Goal: Task Accomplishment & Management: Complete application form

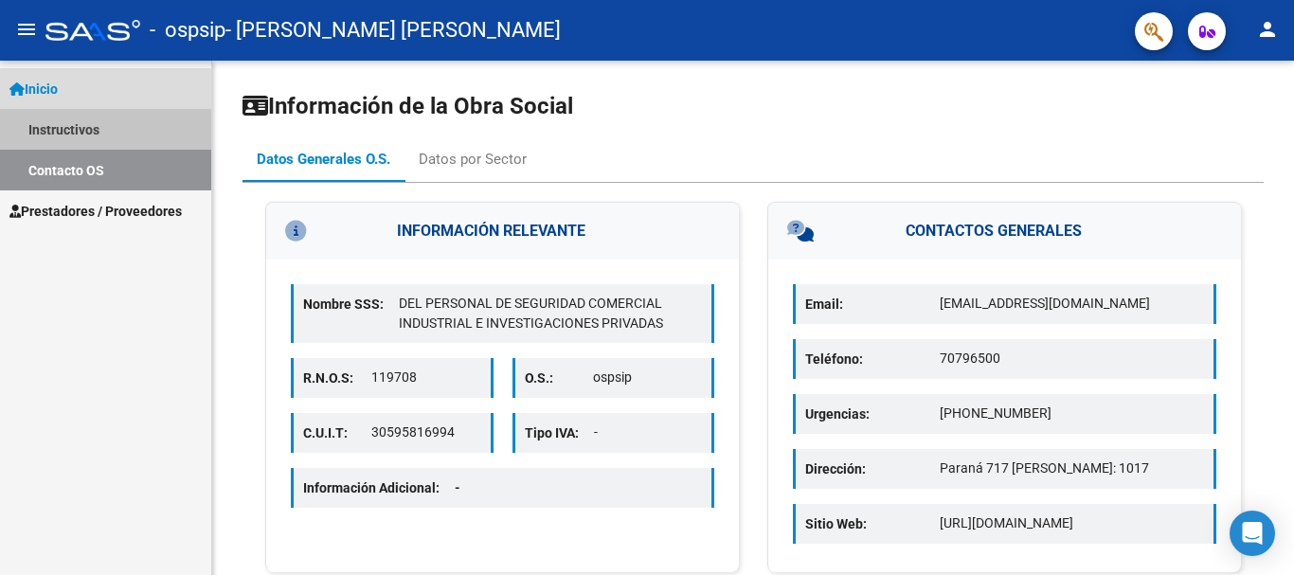
click at [86, 133] on link "Instructivos" at bounding box center [105, 129] width 211 height 41
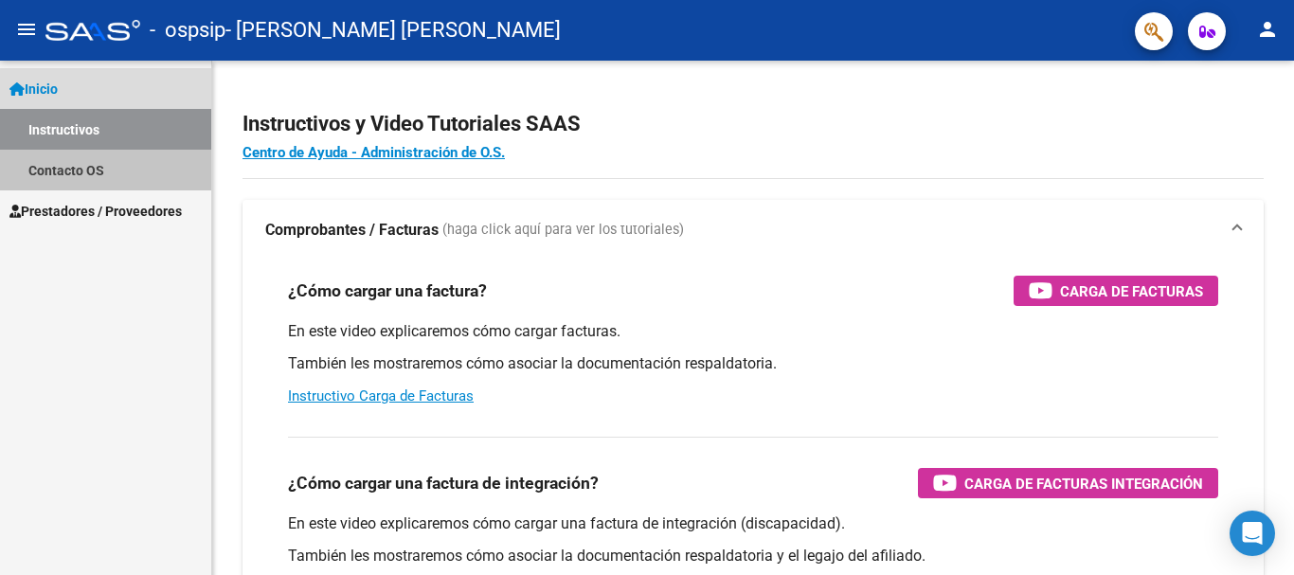
click at [121, 175] on link "Contacto OS" at bounding box center [105, 170] width 211 height 41
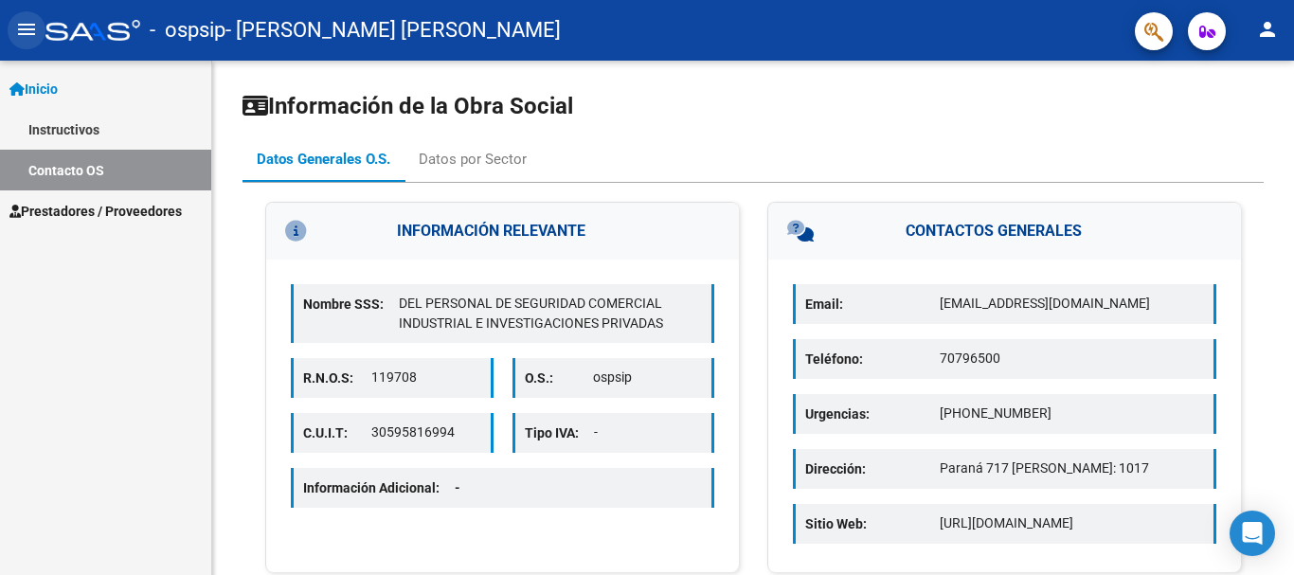
click at [27, 38] on mat-icon "menu" at bounding box center [26, 29] width 23 height 23
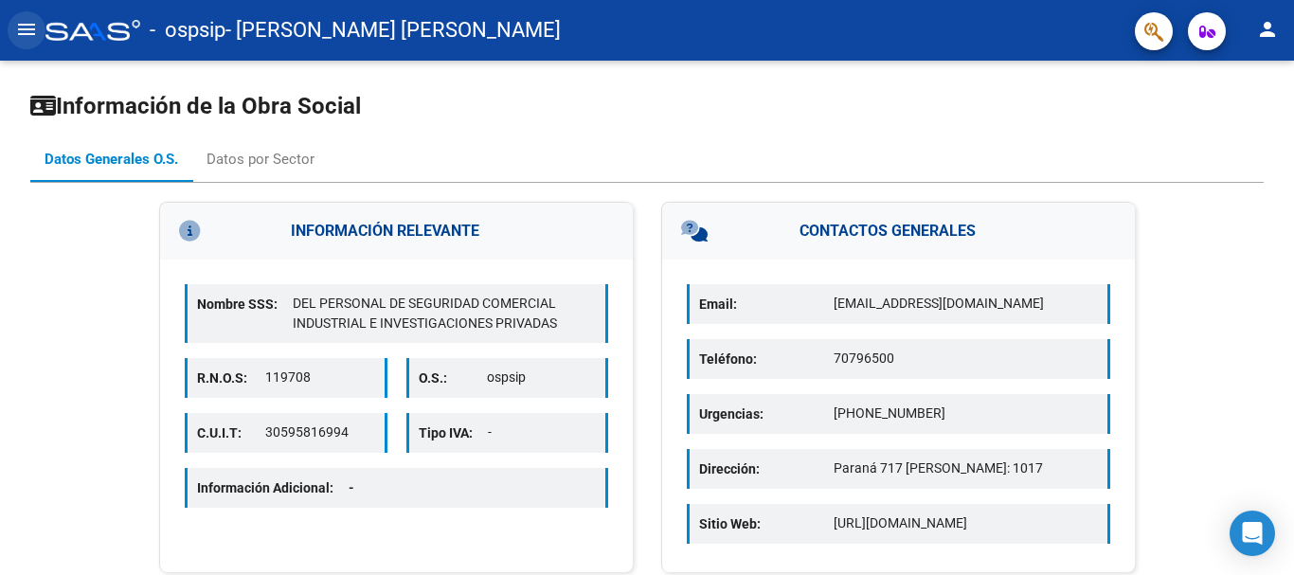
click at [27, 37] on mat-icon "menu" at bounding box center [26, 29] width 23 height 23
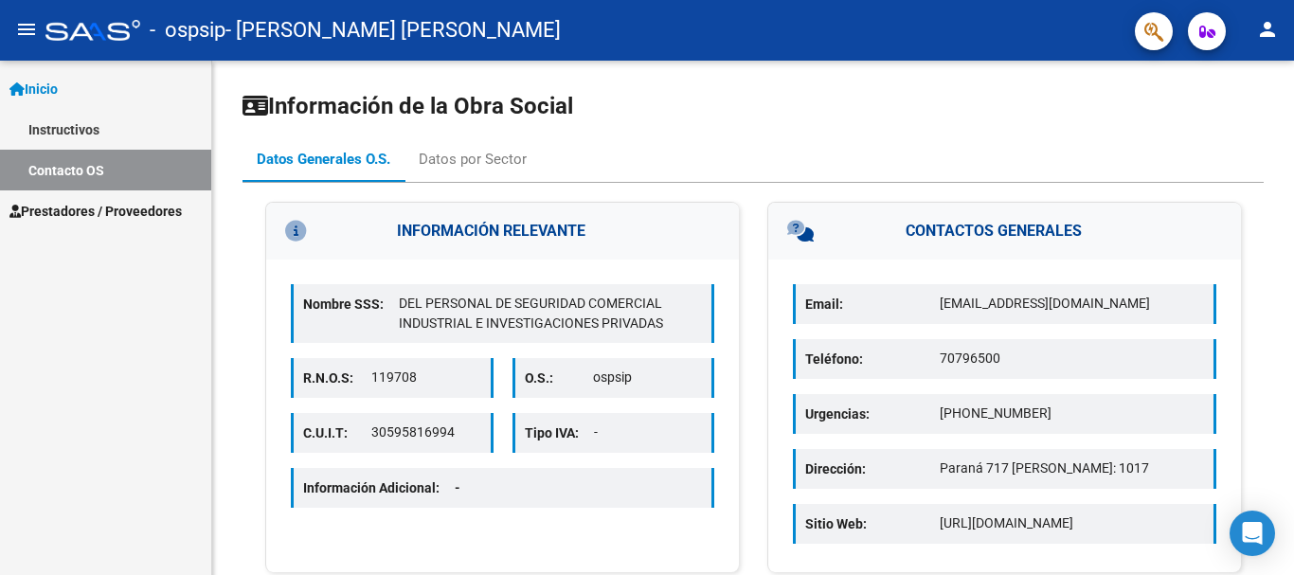
click at [98, 214] on span "Prestadores / Proveedores" at bounding box center [95, 211] width 172 height 21
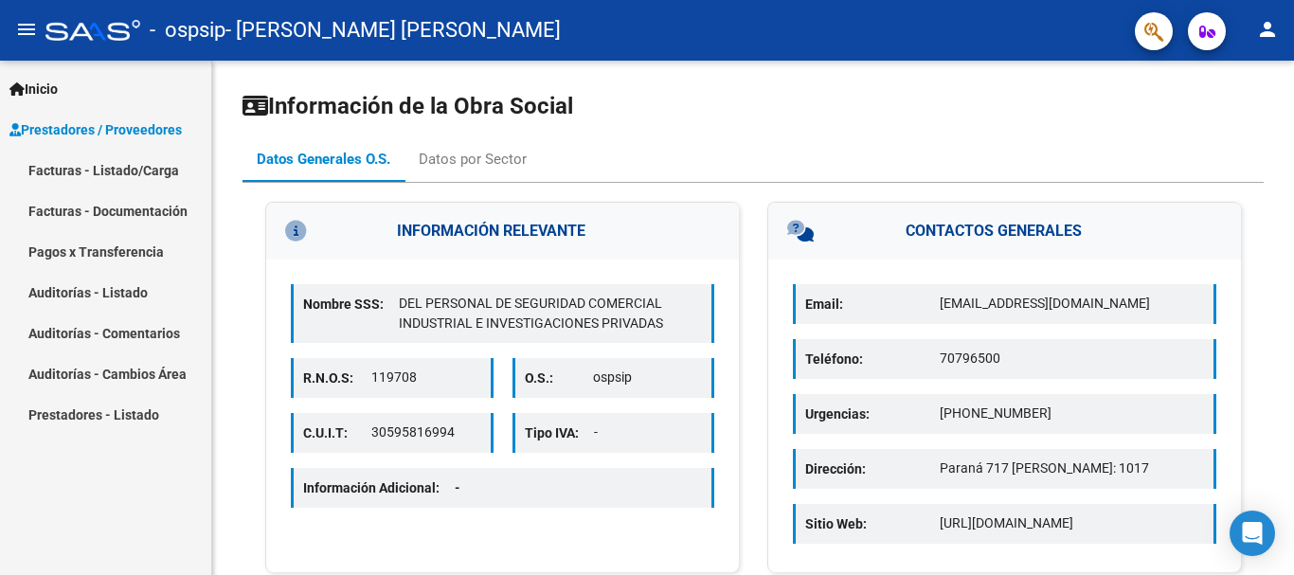
click at [109, 207] on link "Facturas - Documentación" at bounding box center [105, 210] width 211 height 41
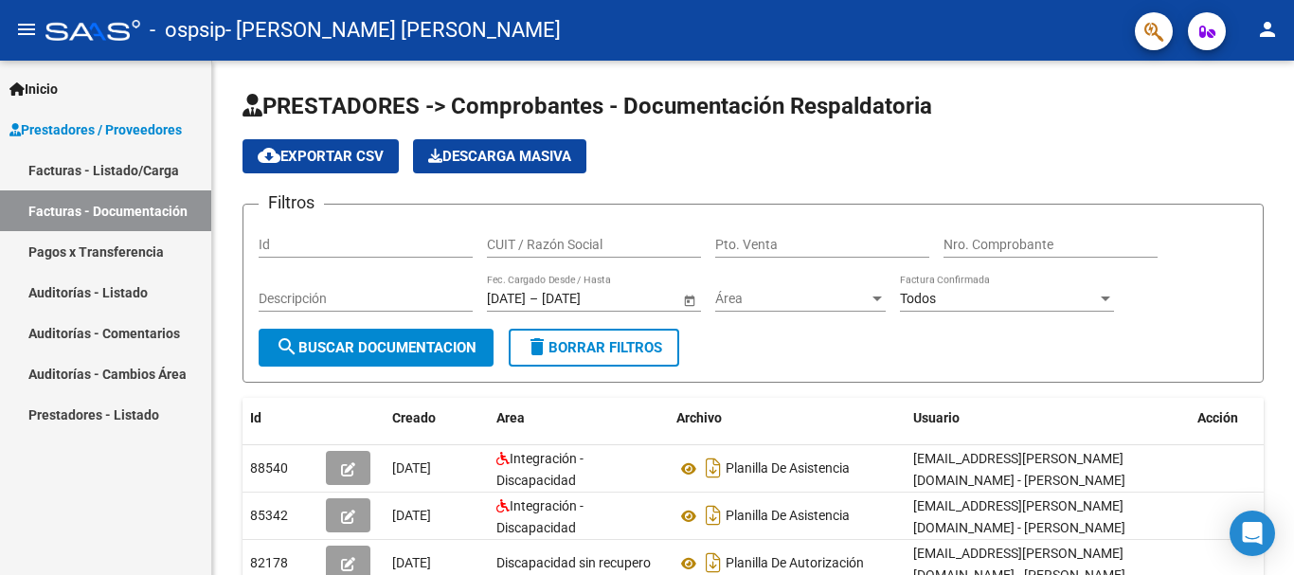
click at [133, 165] on link "Facturas - Listado/Carga" at bounding box center [105, 170] width 211 height 41
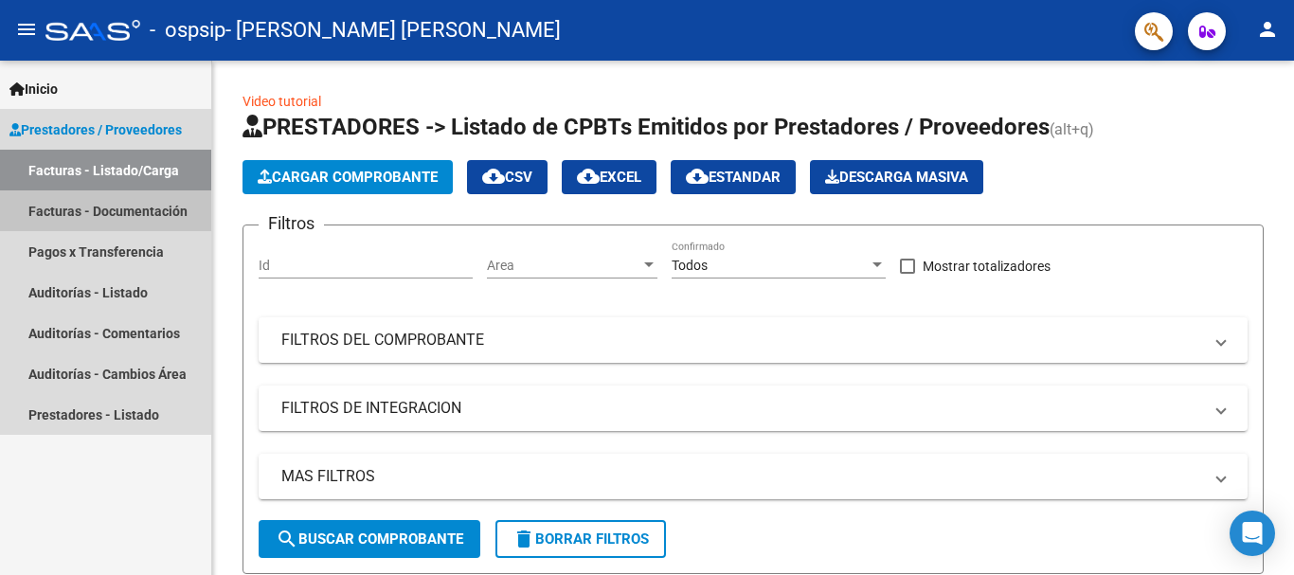
click at [163, 209] on link "Facturas - Documentación" at bounding box center [105, 210] width 211 height 41
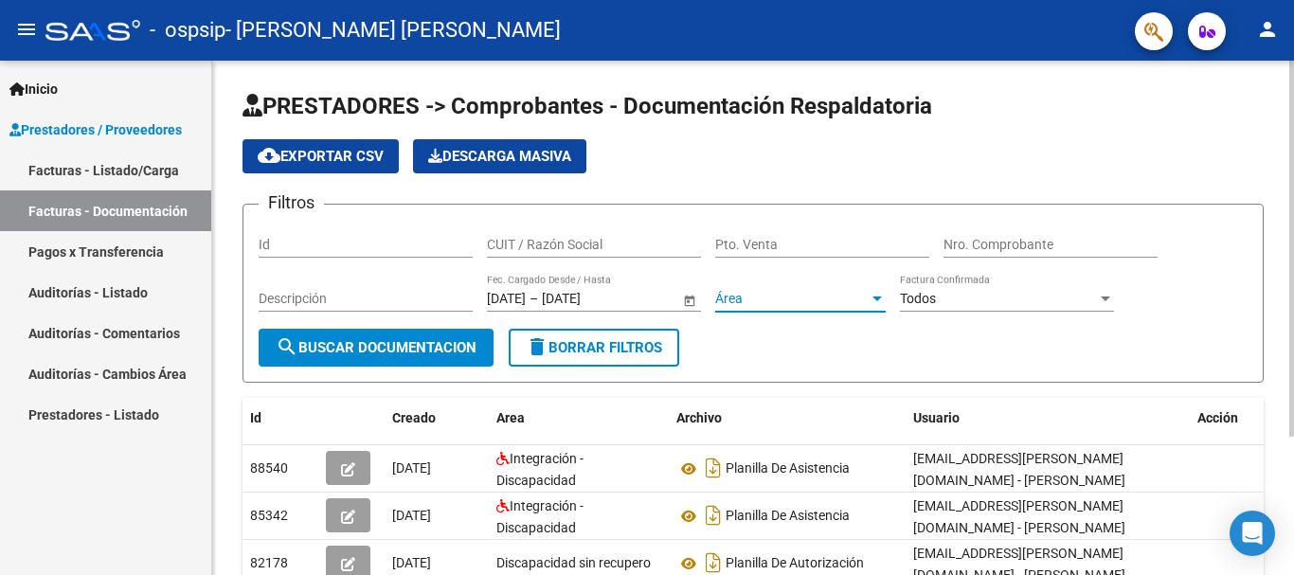
click at [780, 296] on span "Área" at bounding box center [791, 299] width 153 height 16
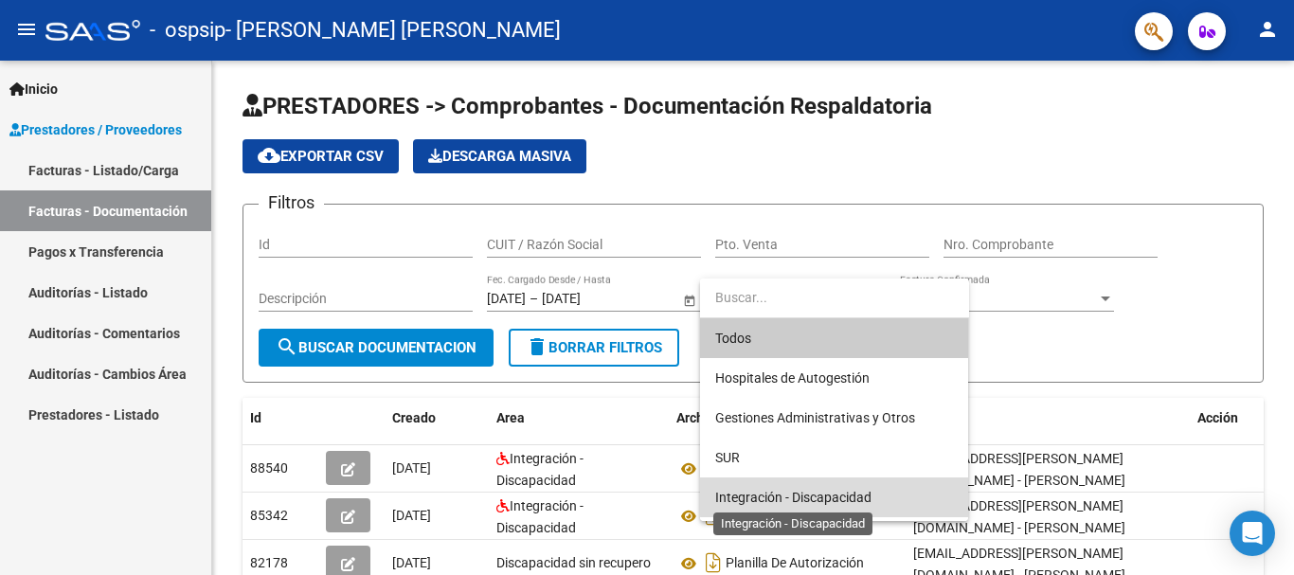
click at [844, 494] on span "Integración - Discapacidad" at bounding box center [793, 497] width 156 height 15
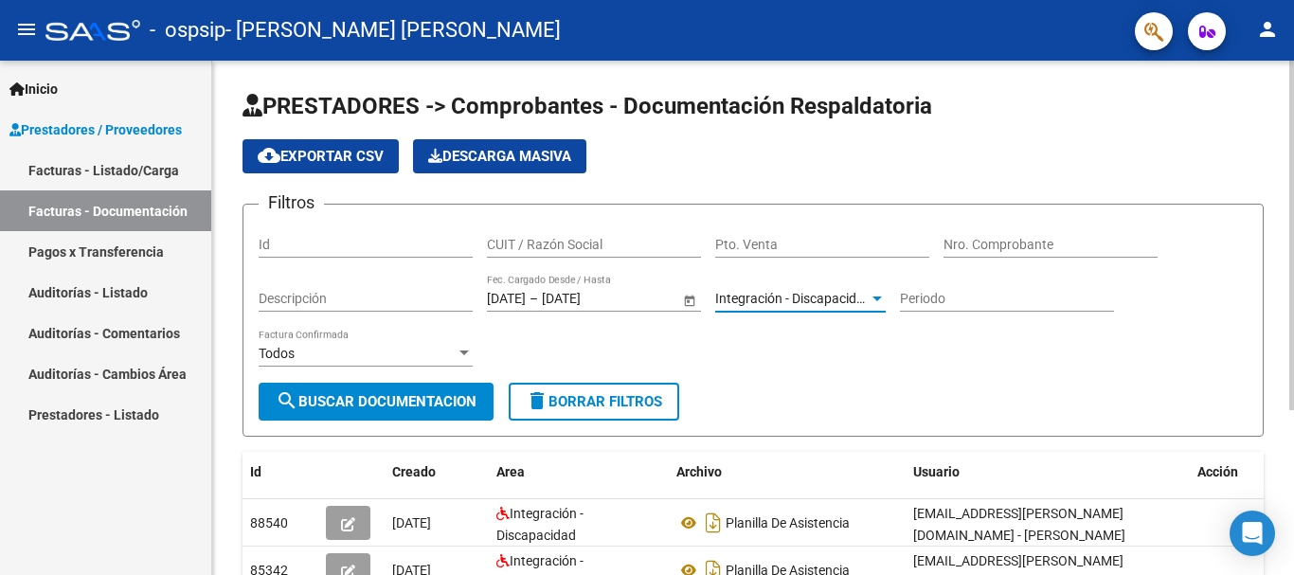
click at [954, 307] on div "Periodo" at bounding box center [1007, 293] width 214 height 38
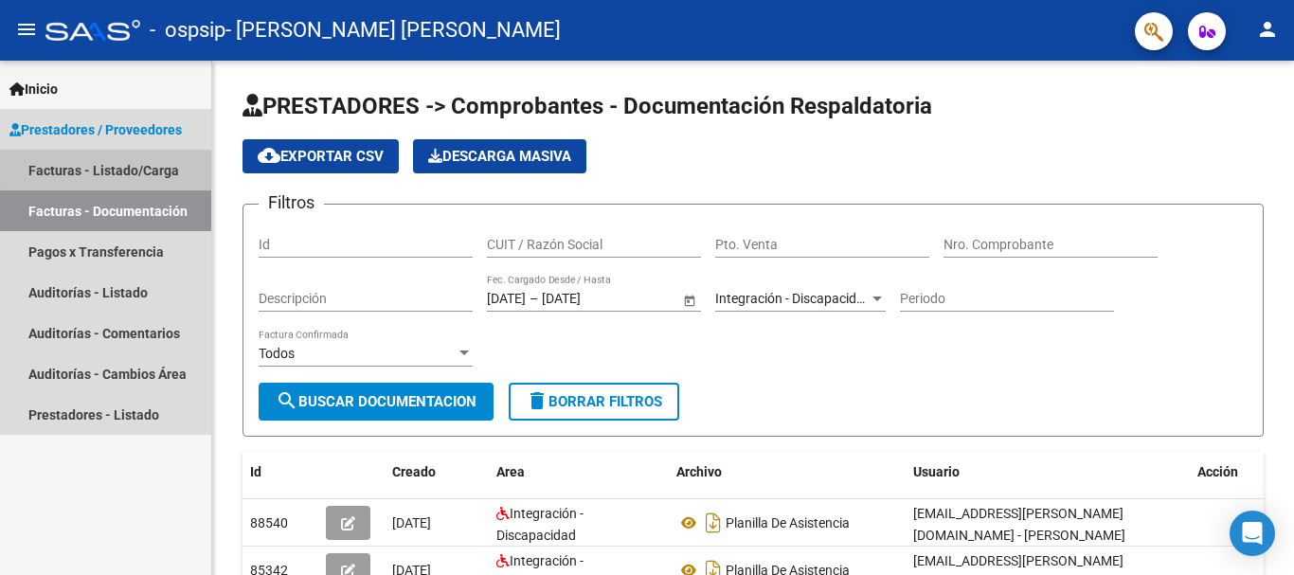
click at [139, 165] on link "Facturas - Listado/Carga" at bounding box center [105, 170] width 211 height 41
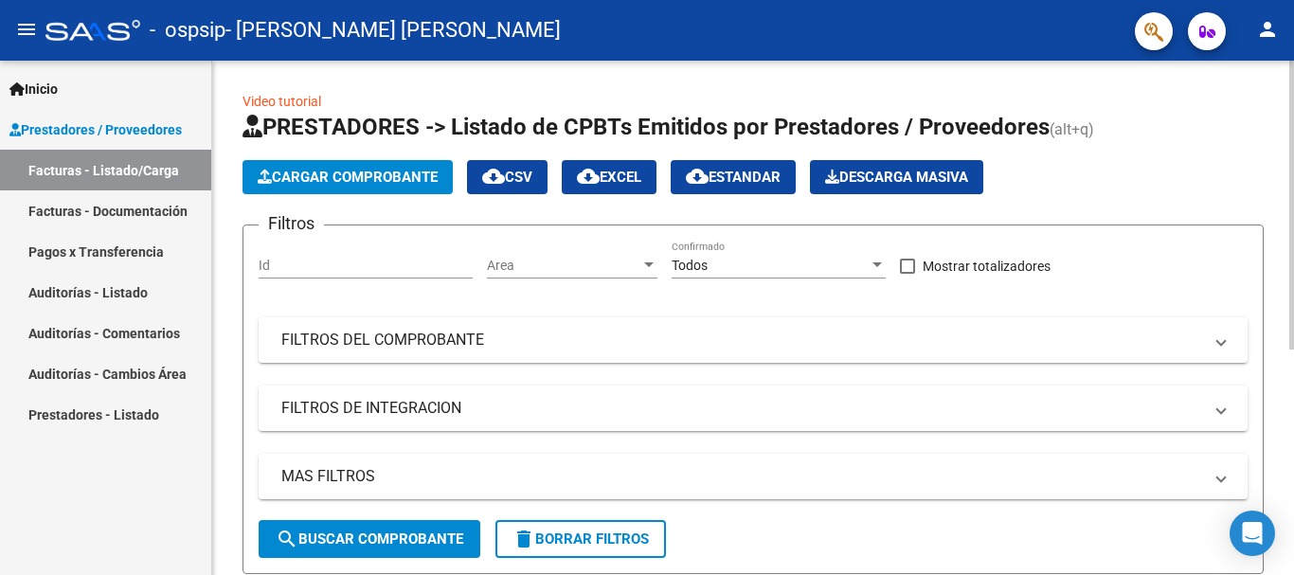
click at [354, 176] on span "Cargar Comprobante" at bounding box center [348, 177] width 180 height 17
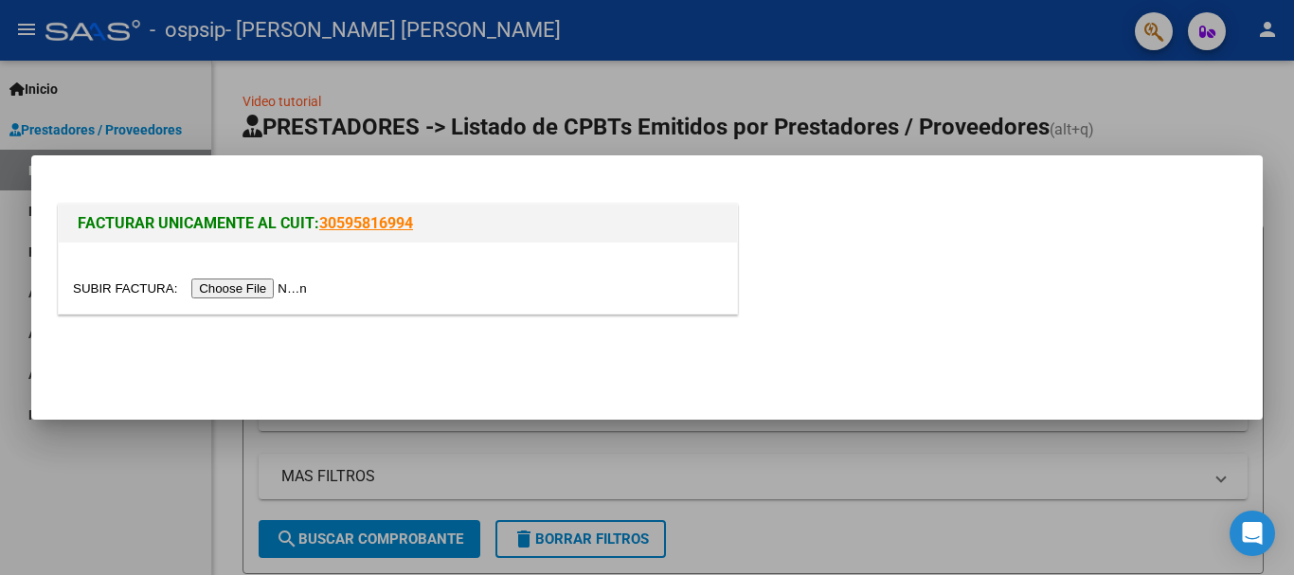
click at [289, 289] on input "file" at bounding box center [193, 289] width 240 height 20
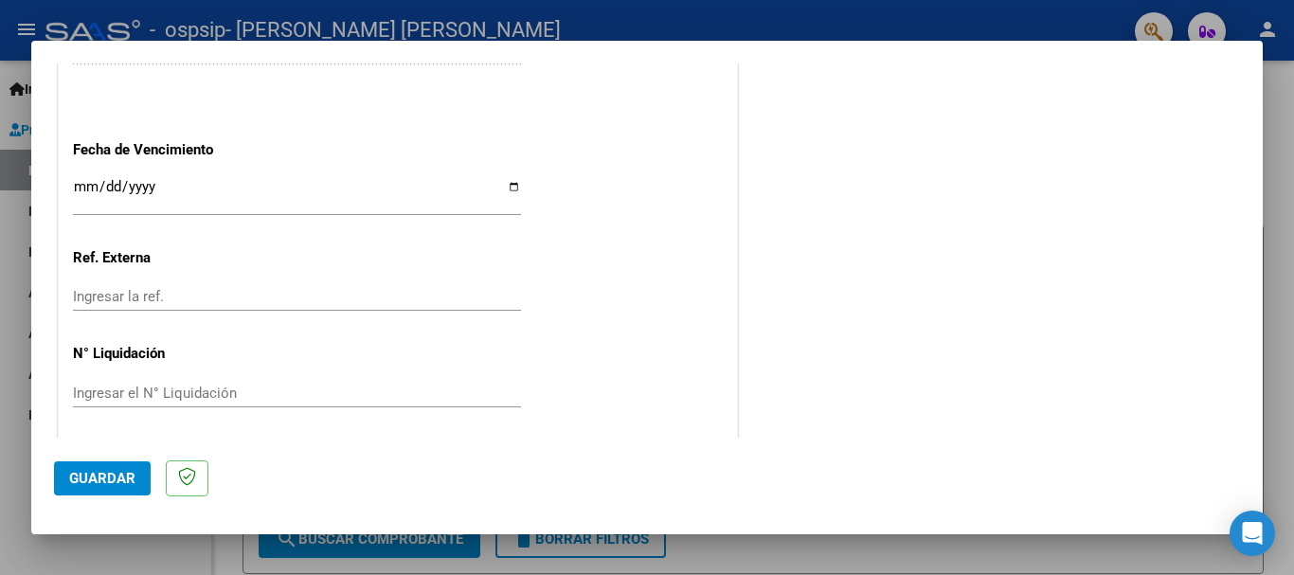
scroll to position [1343, 0]
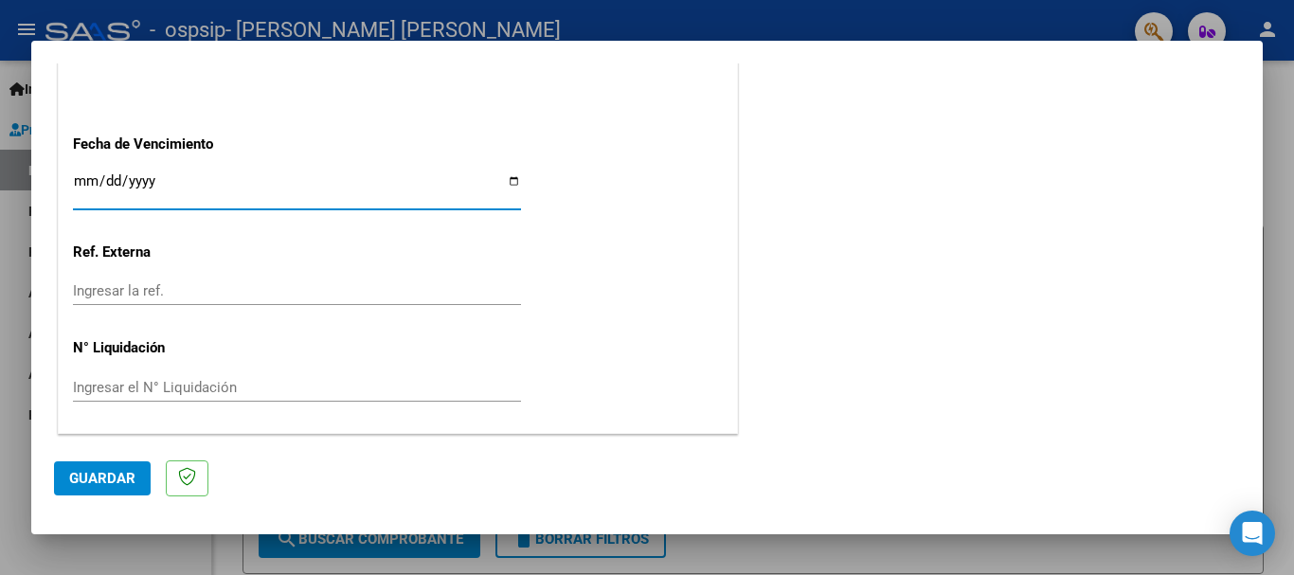
click at [86, 177] on input "Ingresar la fecha" at bounding box center [297, 188] width 448 height 30
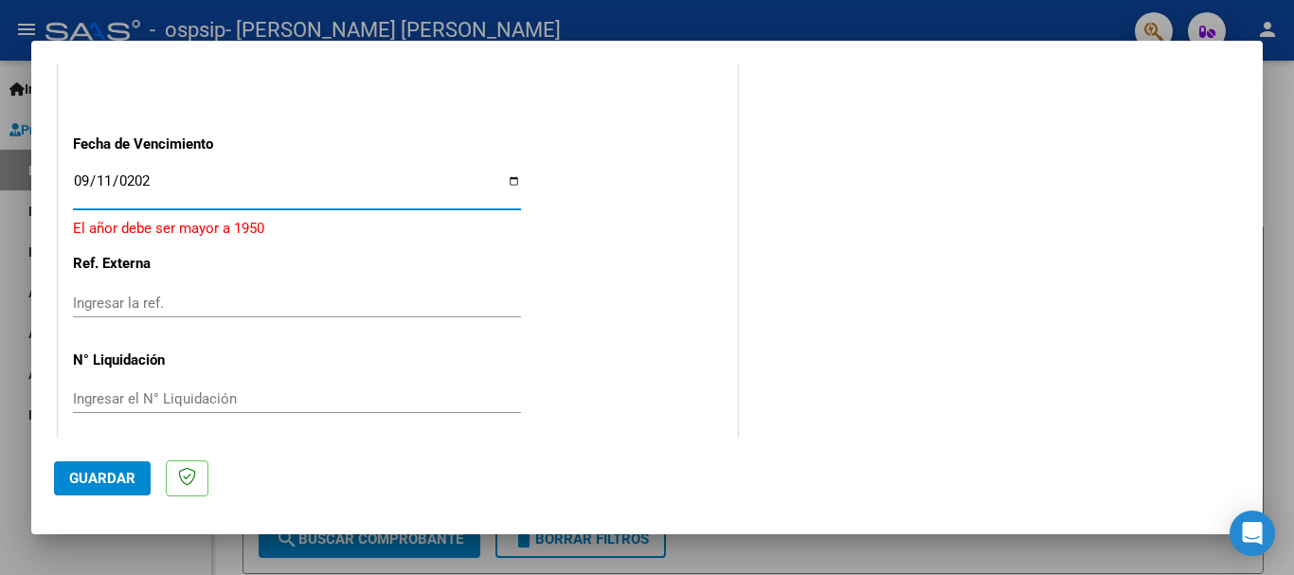
type input "[DATE]"
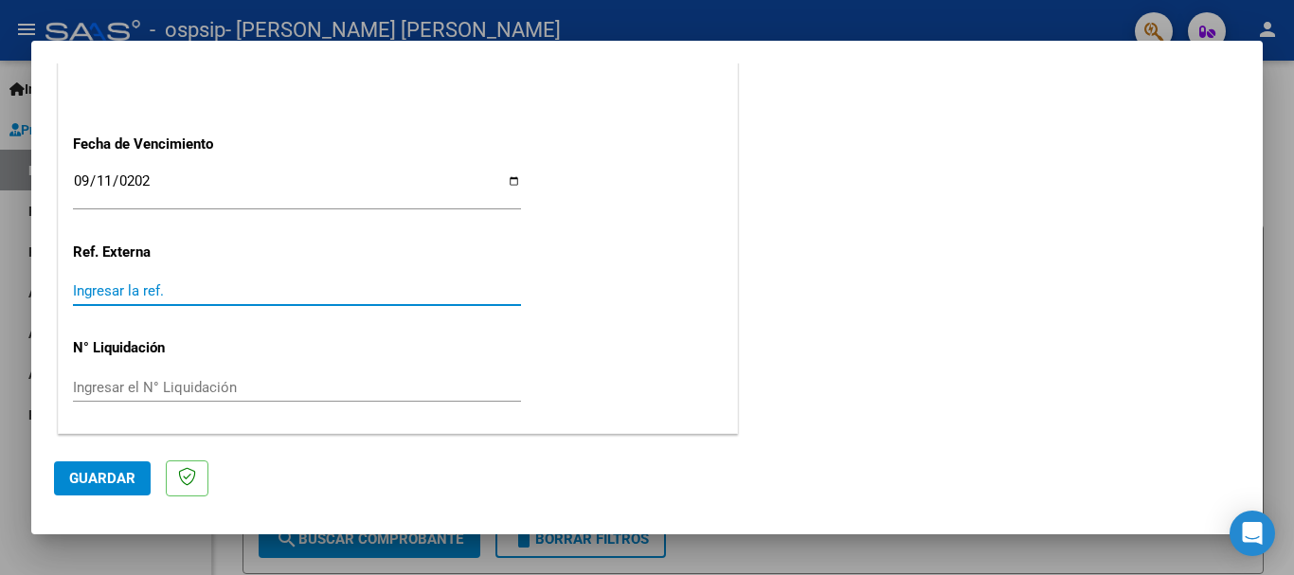
click at [97, 294] on input "Ingresar la ref." at bounding box center [297, 290] width 448 height 17
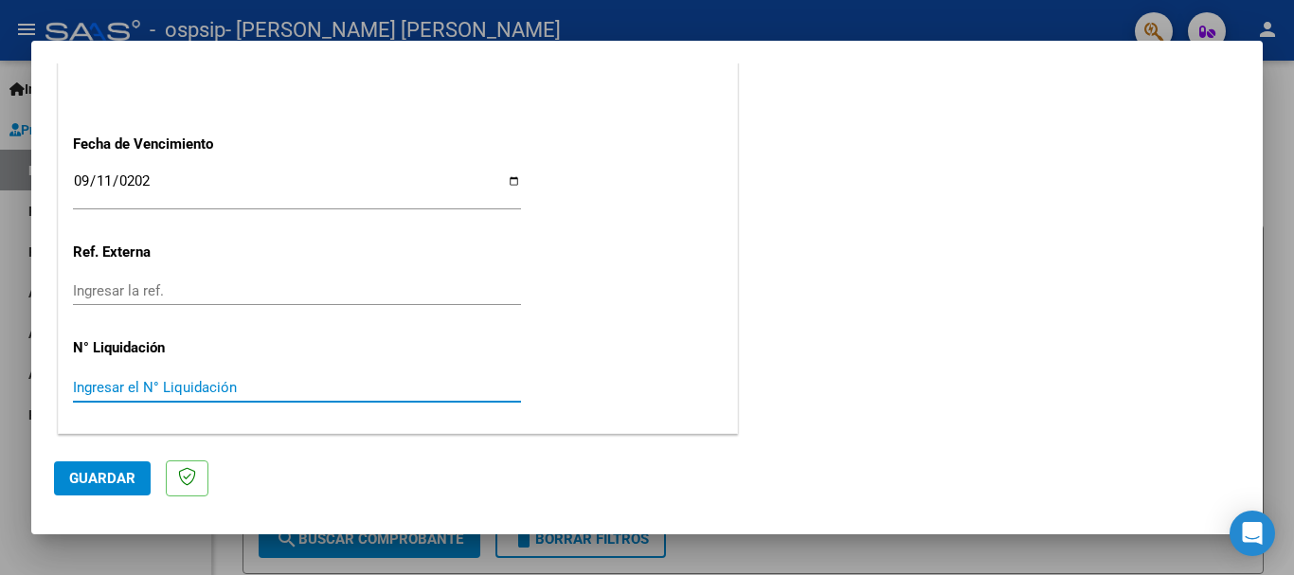
click at [116, 387] on input "Ingresar el N° Liquidación" at bounding box center [297, 387] width 448 height 17
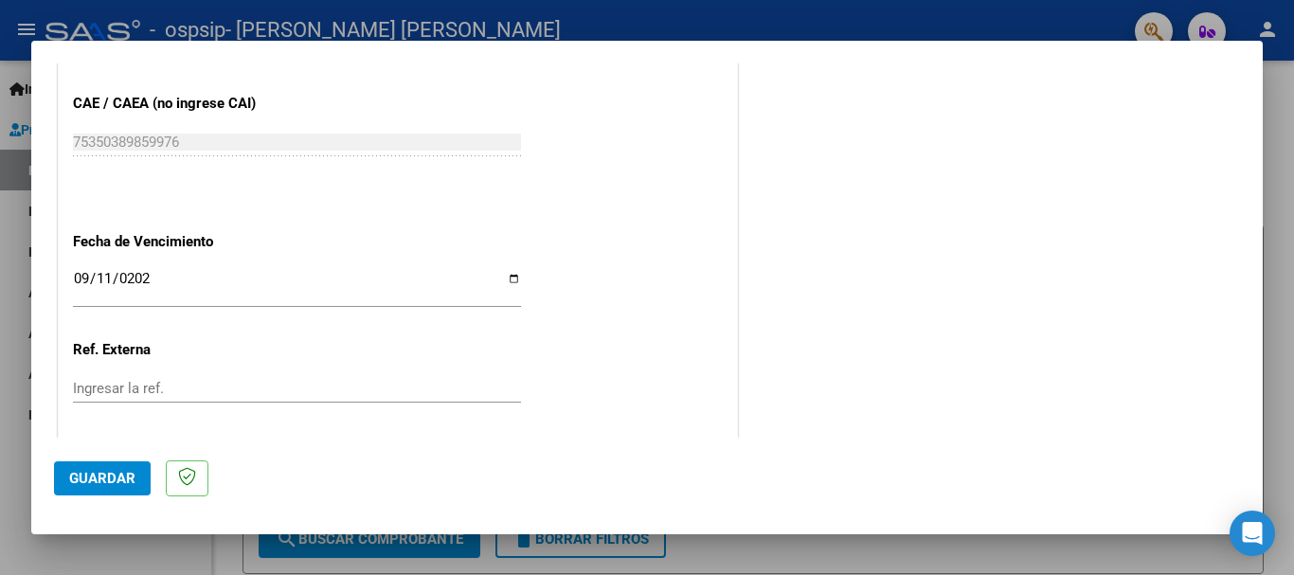
scroll to position [1153, 0]
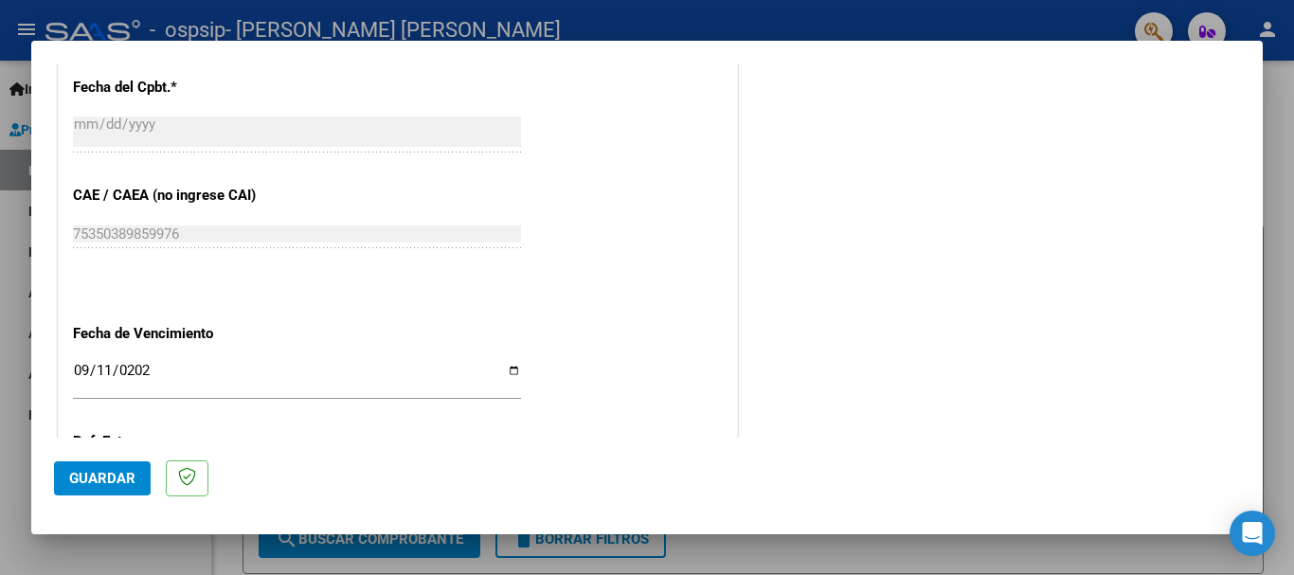
type input "98964.88"
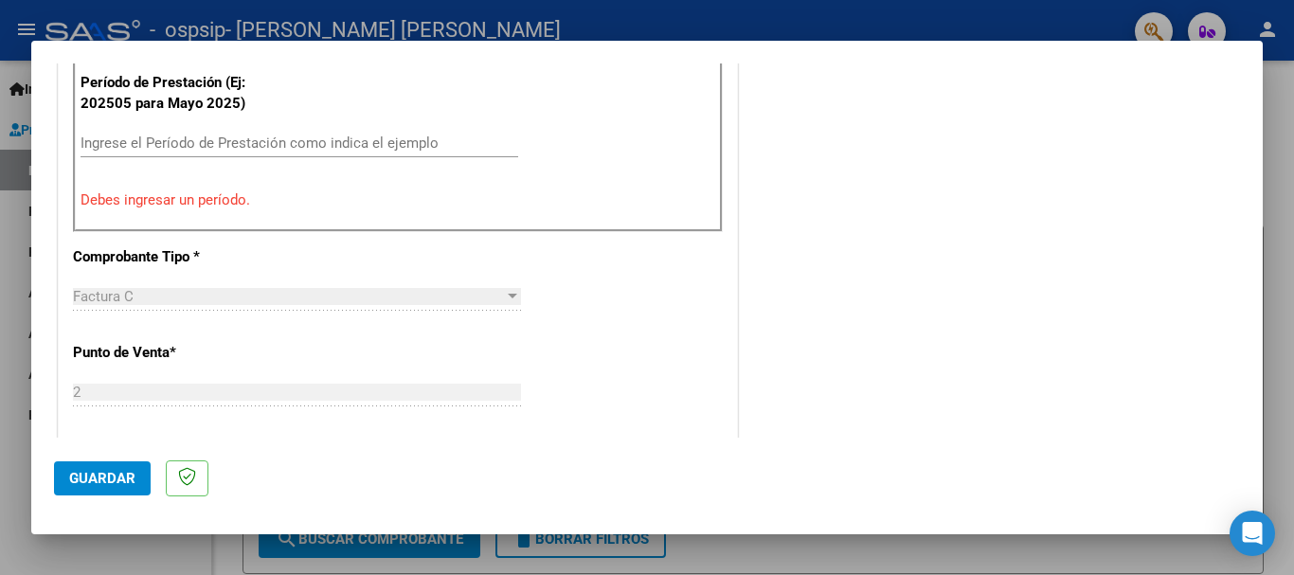
scroll to position [490, 0]
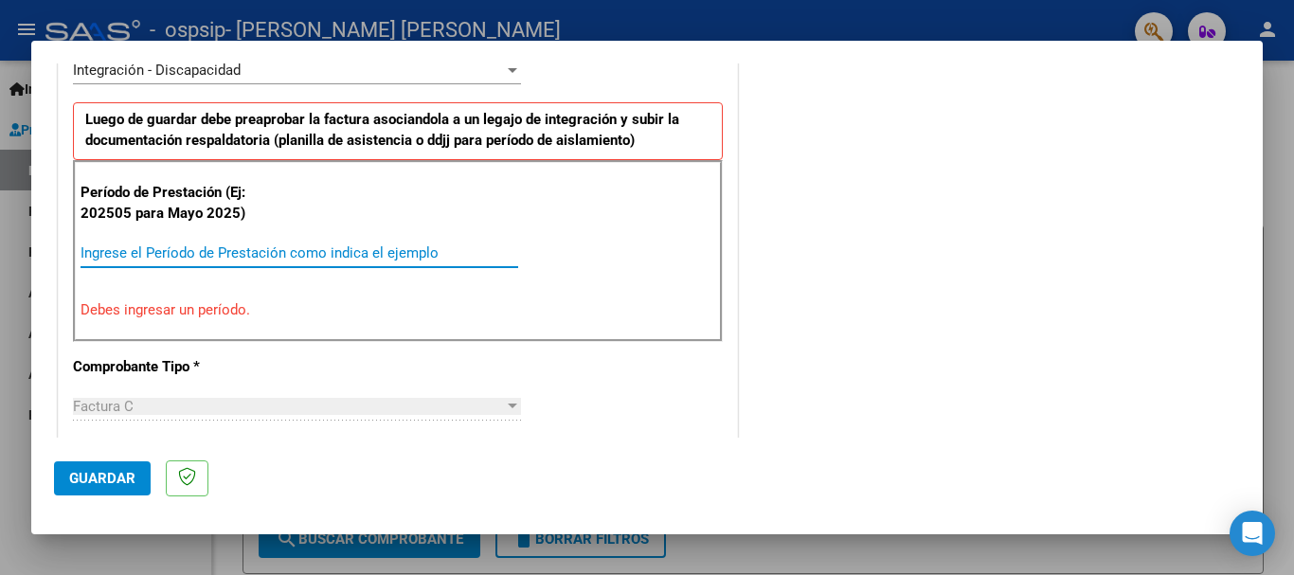
click at [416, 244] on input "Ingrese el Período de Prestación como indica el ejemplo" at bounding box center [300, 252] width 438 height 17
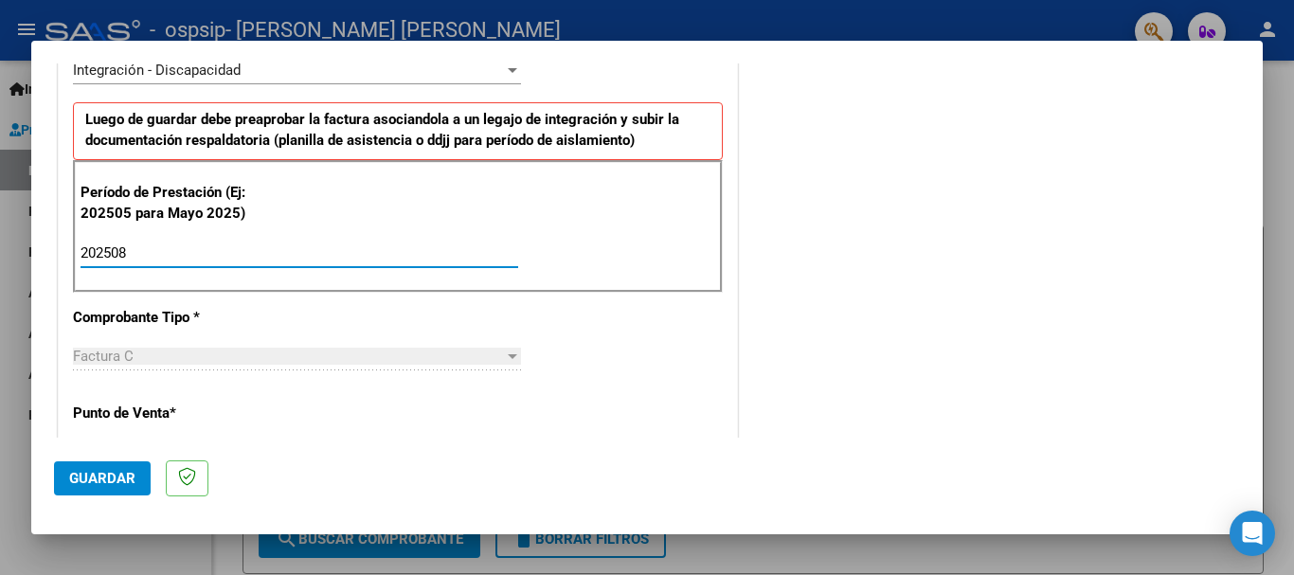
type input "202508"
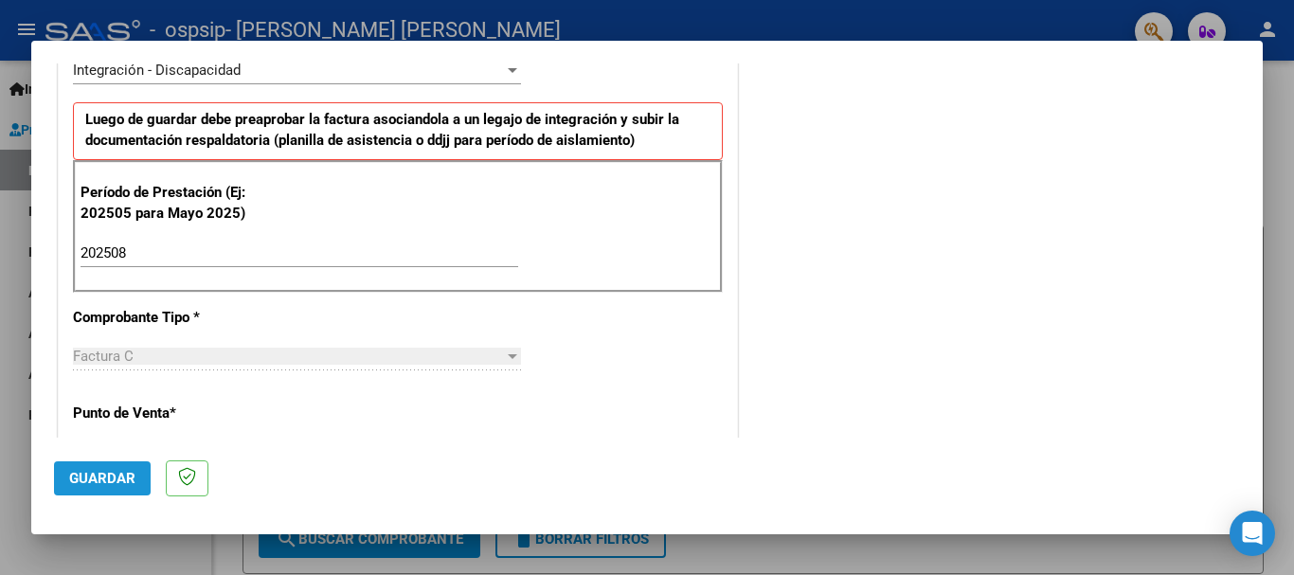
click at [111, 480] on span "Guardar" at bounding box center [102, 478] width 66 height 17
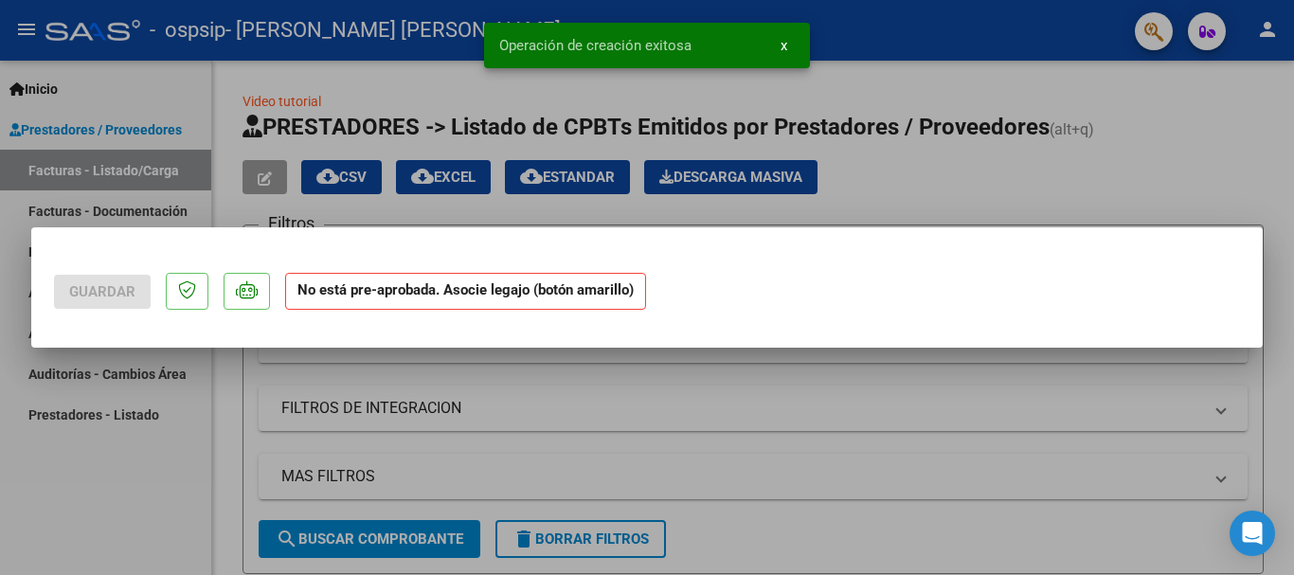
scroll to position [0, 0]
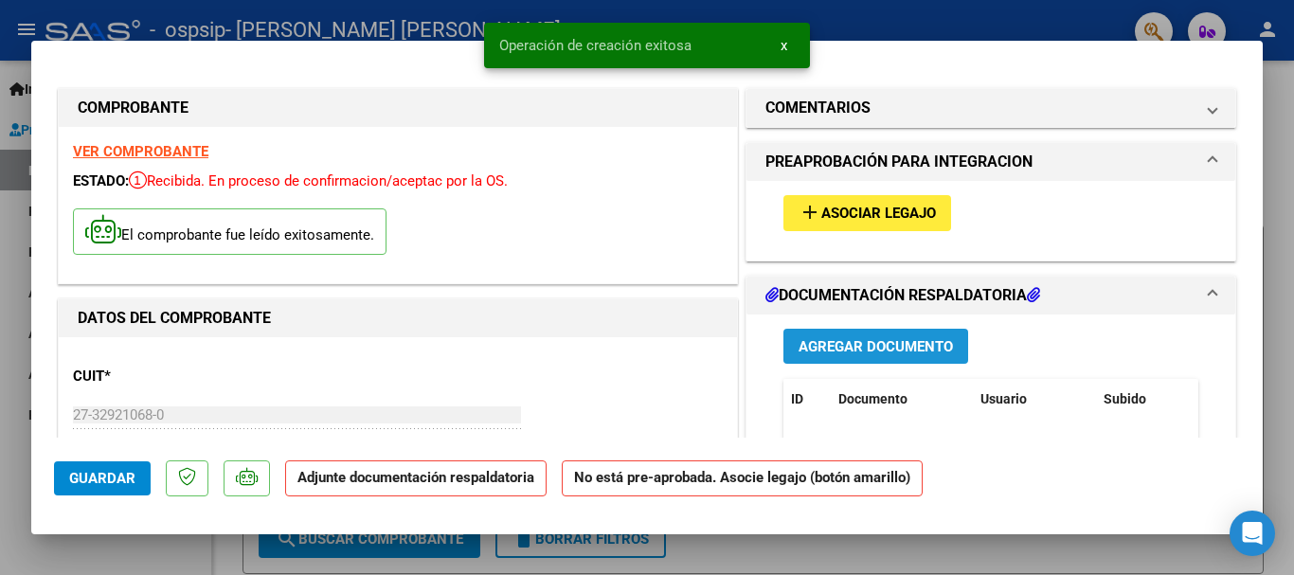
click at [927, 342] on span "Agregar Documento" at bounding box center [876, 346] width 154 height 17
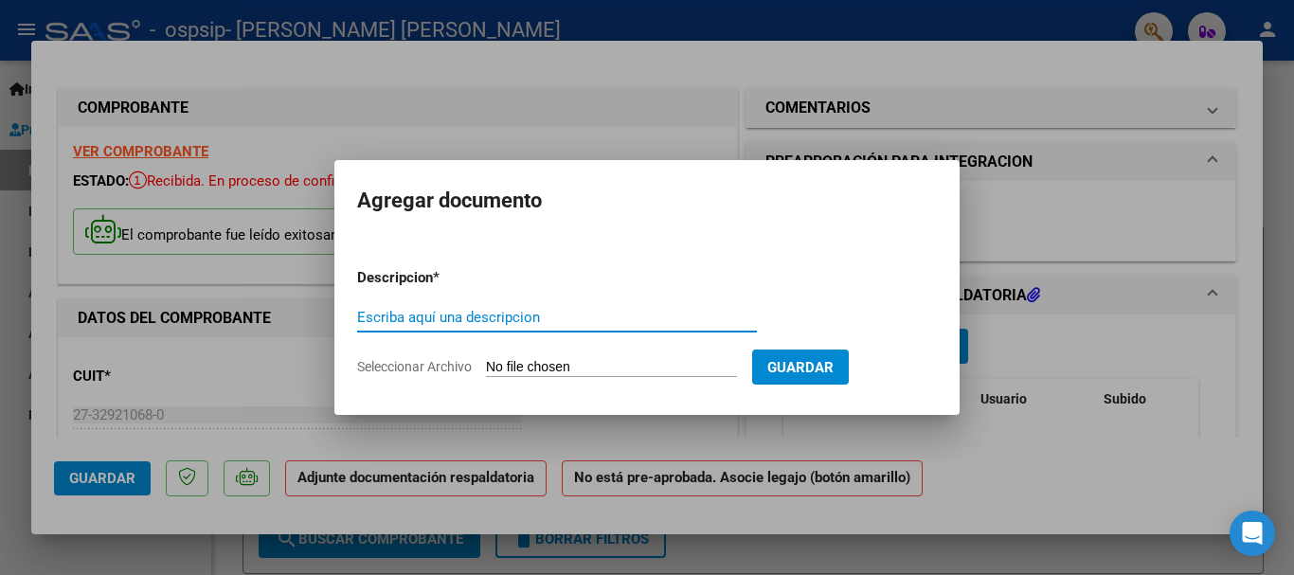
click at [550, 366] on input "Seleccionar Archivo" at bounding box center [611, 368] width 251 height 18
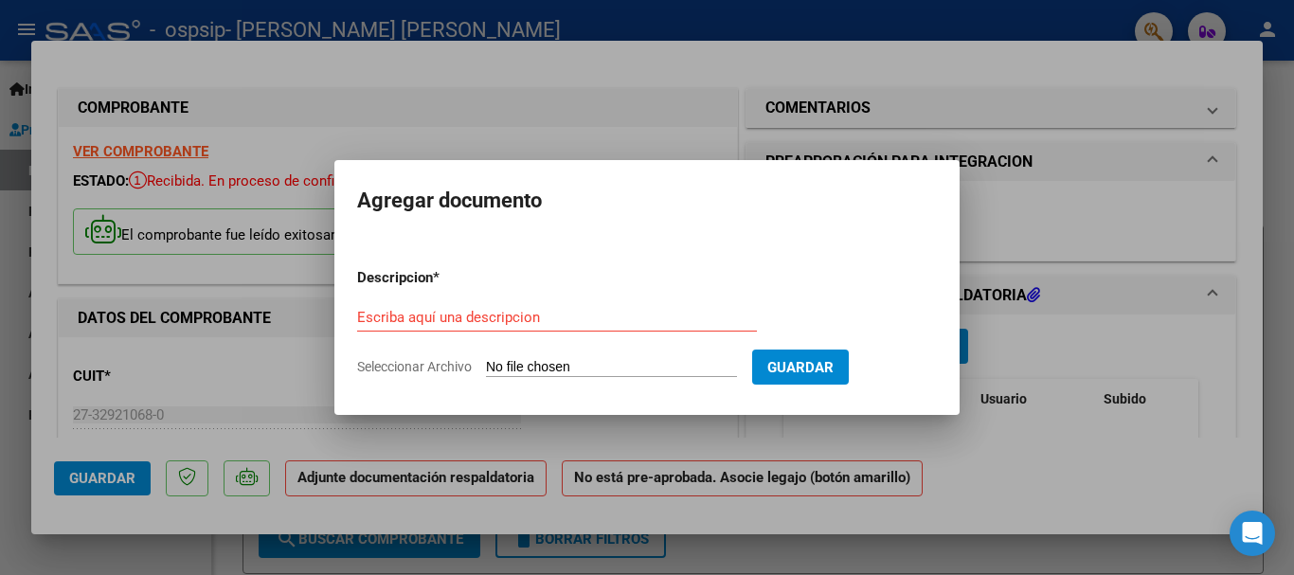
type input "C:\fakepath\WhatsApp Image [DATE] 11.06.18.jpeg"
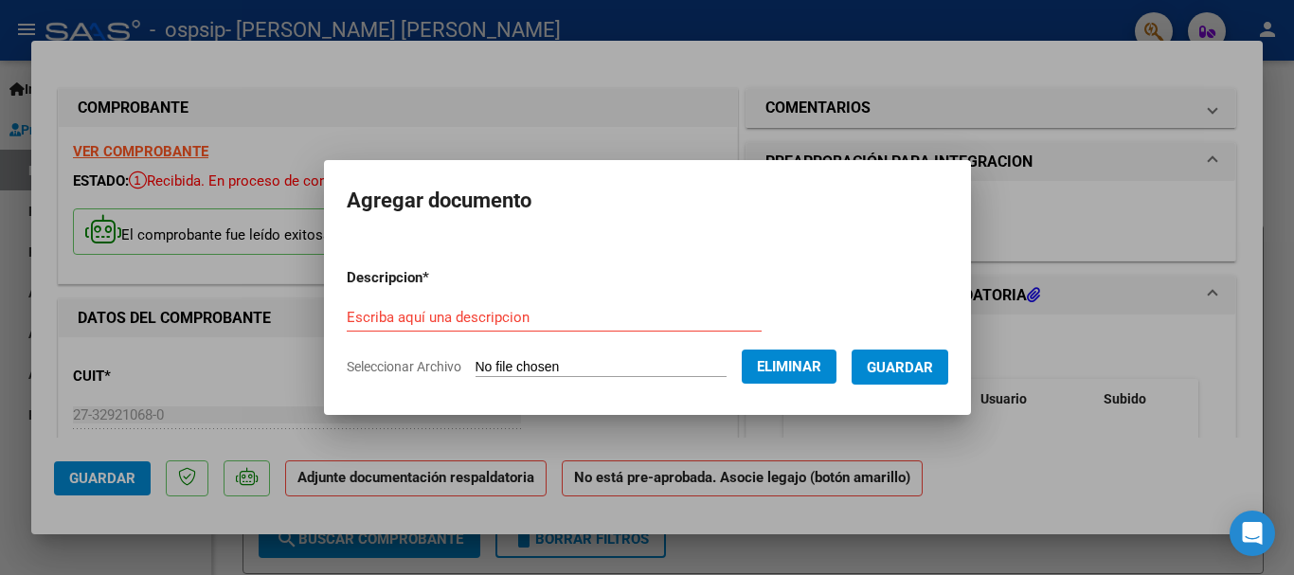
click at [640, 316] on input "Escriba aquí una descripcion" at bounding box center [554, 317] width 415 height 17
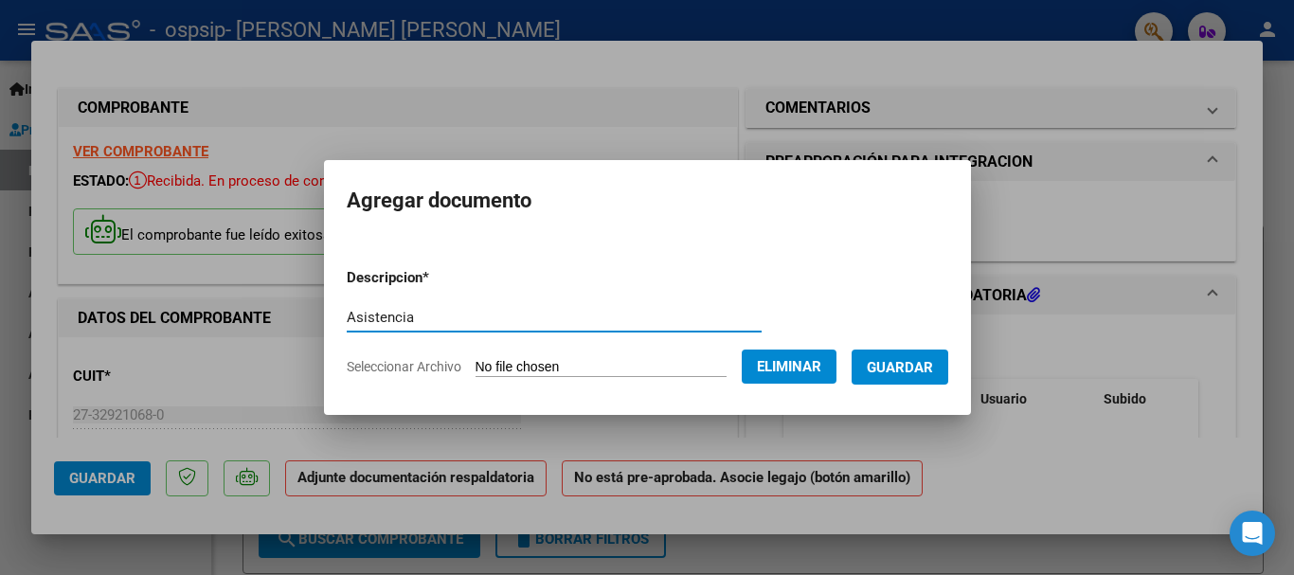
type input "Asistencia"
click at [942, 376] on button "Guardar" at bounding box center [900, 367] width 97 height 35
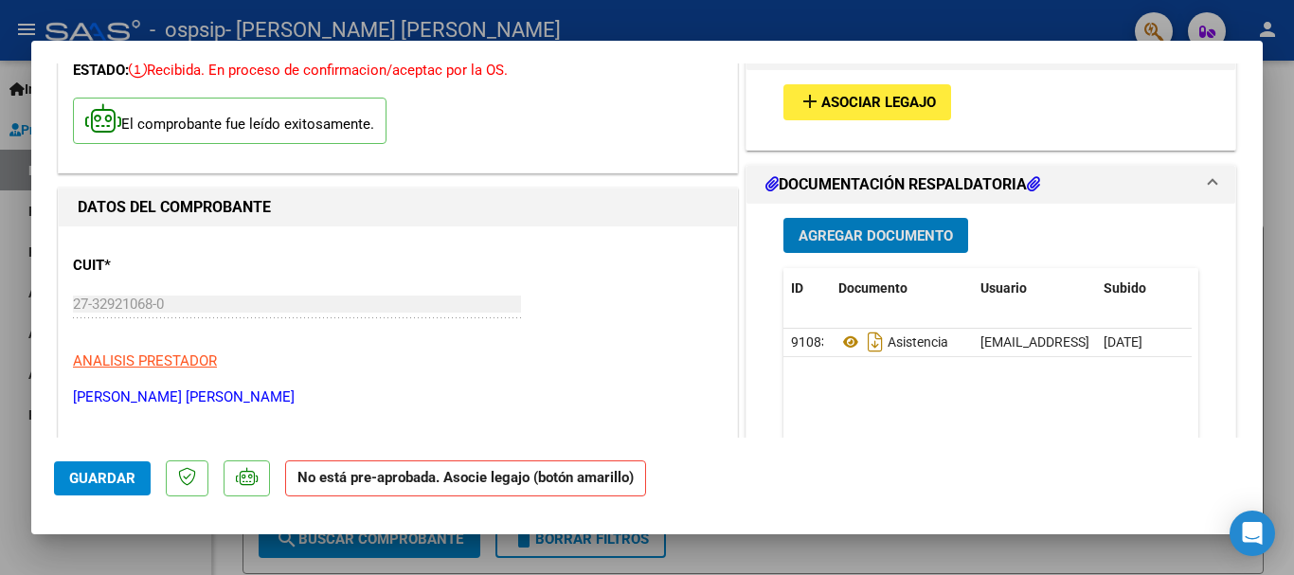
scroll to position [379, 0]
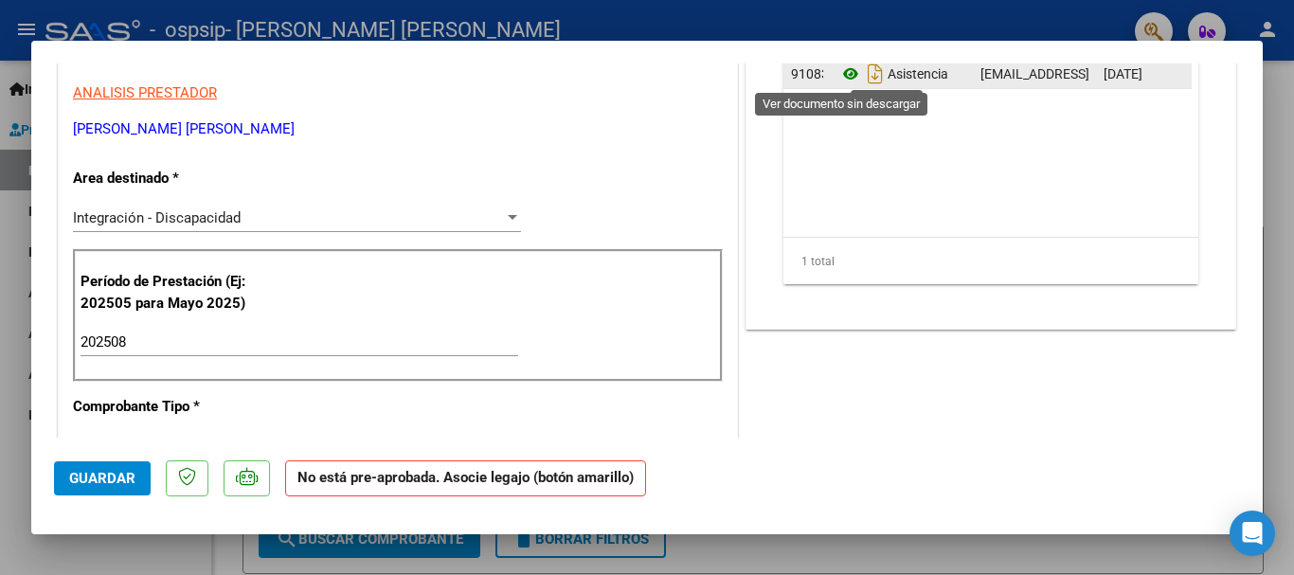
click at [846, 70] on icon at bounding box center [851, 74] width 25 height 23
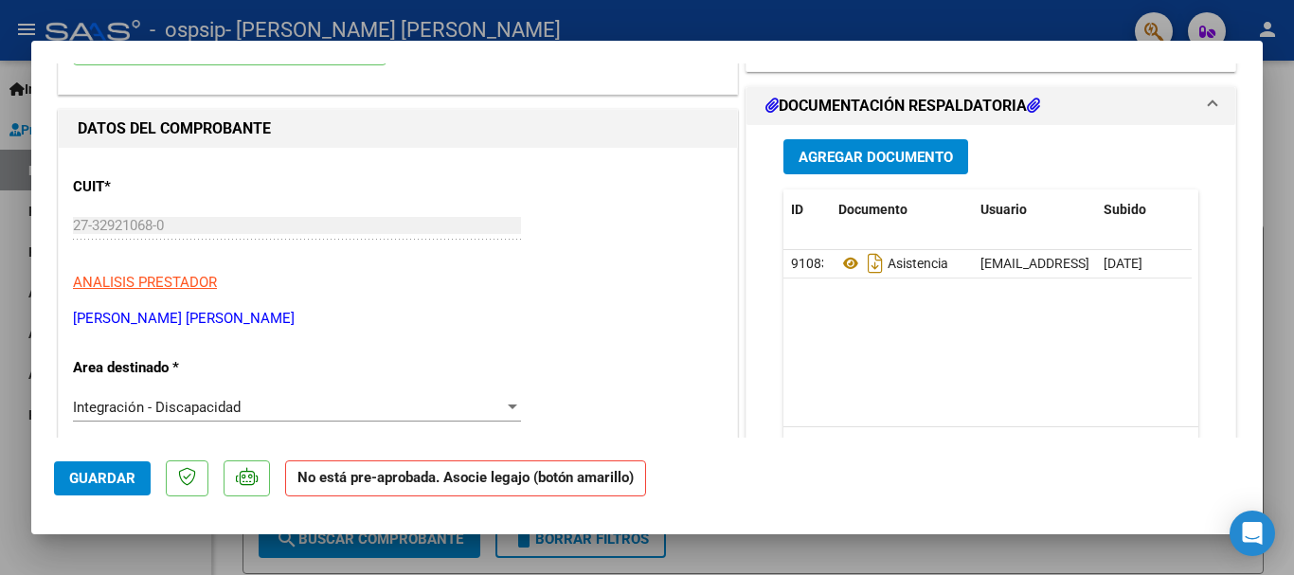
scroll to position [0, 0]
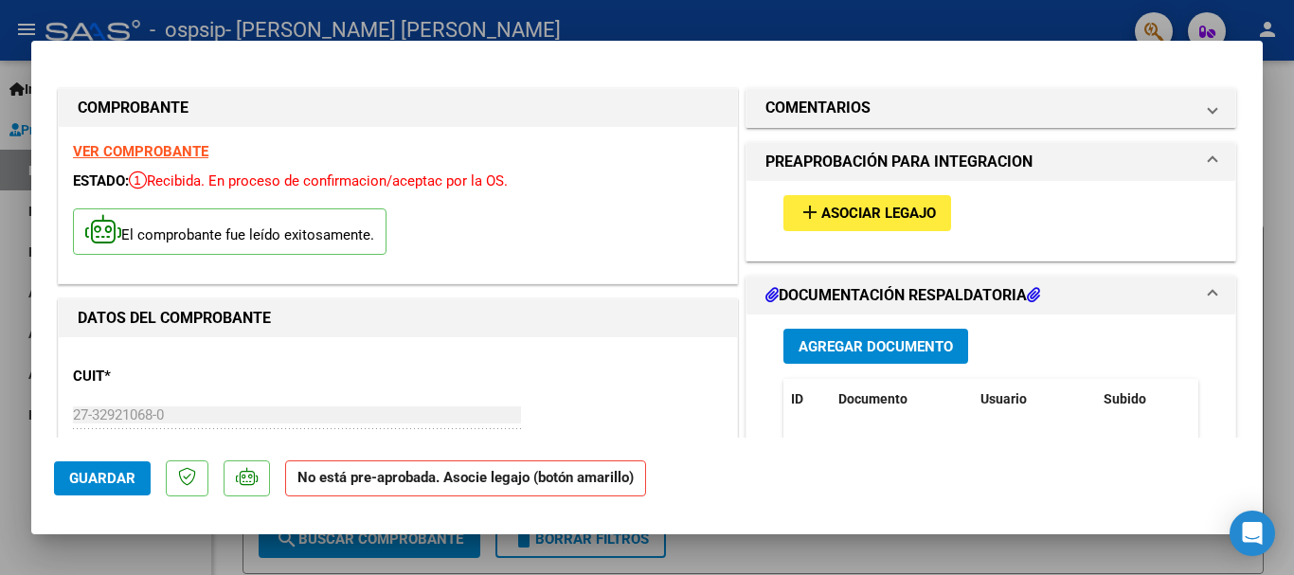
click at [146, 157] on strong "VER COMPROBANTE" at bounding box center [140, 151] width 135 height 17
click at [755, 559] on div at bounding box center [647, 287] width 1294 height 575
type input "$ 0,00"
